Goal: Task Accomplishment & Management: Manage account settings

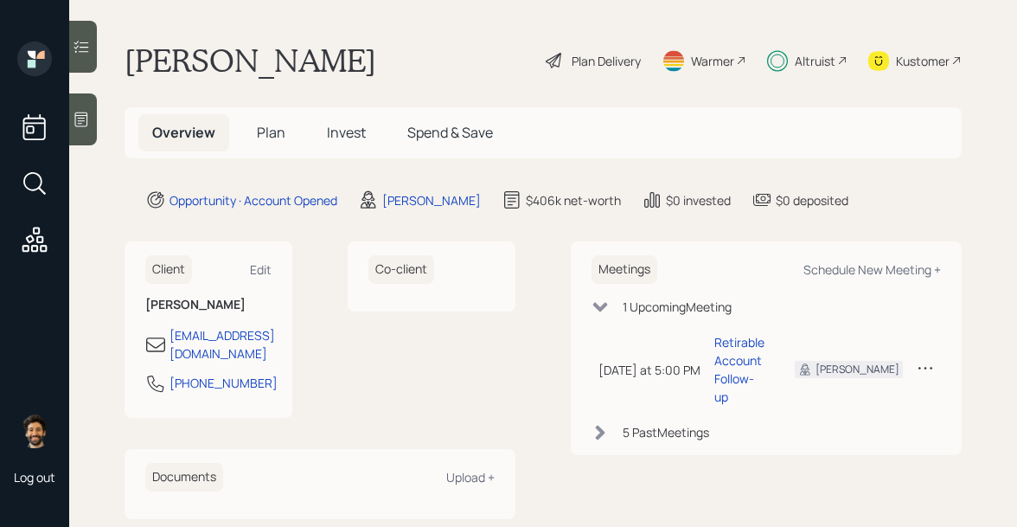
click at [315, 122] on h5 "Invest" at bounding box center [346, 132] width 67 height 37
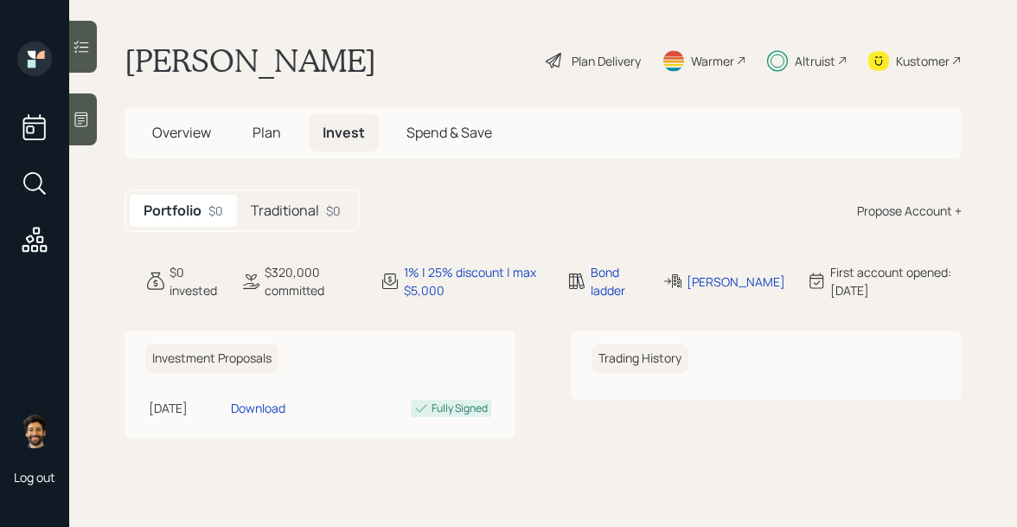
click at [302, 208] on h5 "Traditional" at bounding box center [285, 210] width 68 height 16
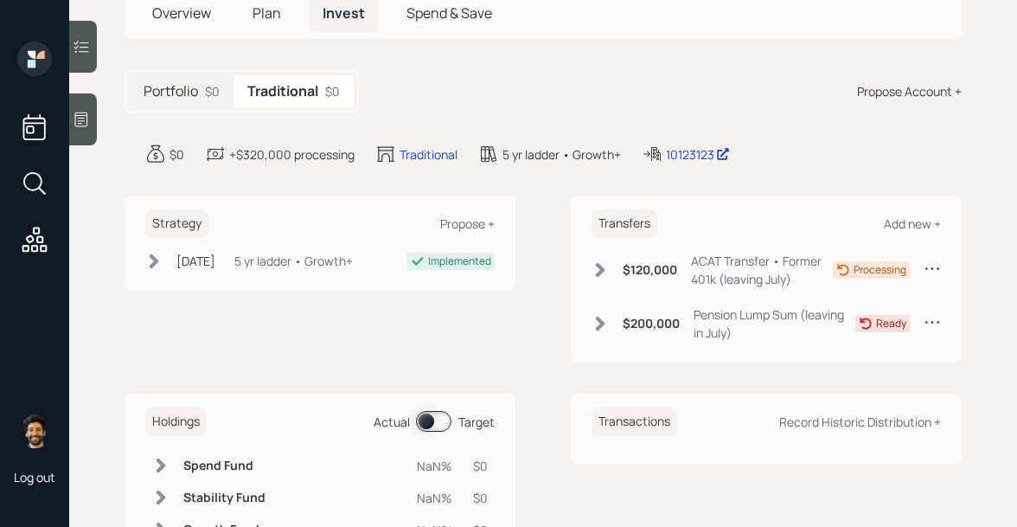
scroll to position [145, 0]
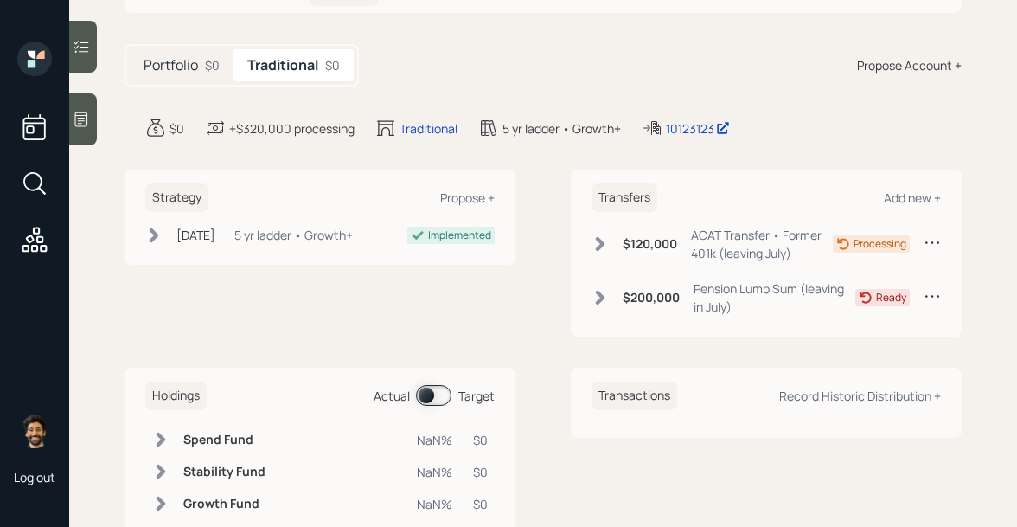
click at [611, 285] on div "$200,000 Pension Lump Sum (leaving in July)" at bounding box center [723, 297] width 264 height 36
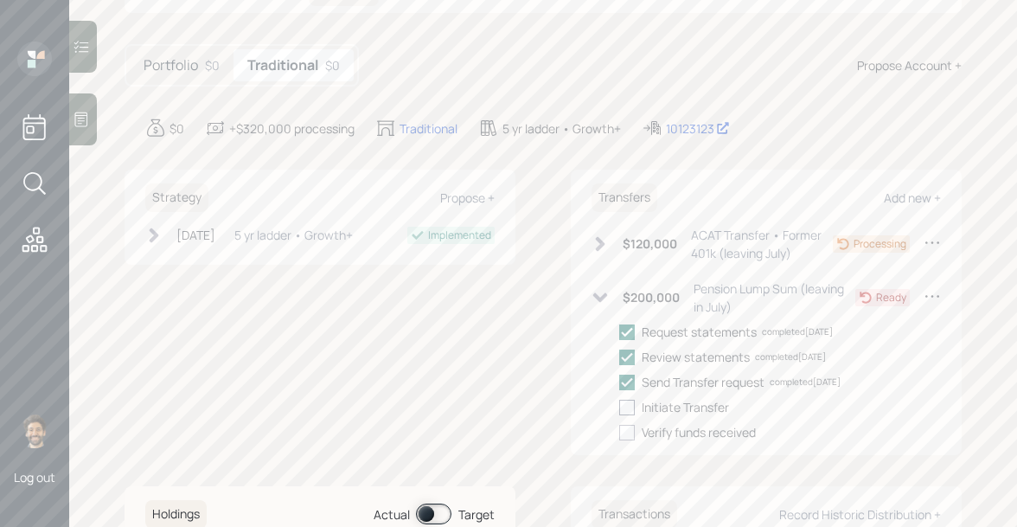
click at [623, 406] on div at bounding box center [627, 408] width 16 height 16
click at [619, 406] on input "checkbox" at bounding box center [618, 406] width 1 height 1
checkbox input "true"
